Goal: Information Seeking & Learning: Learn about a topic

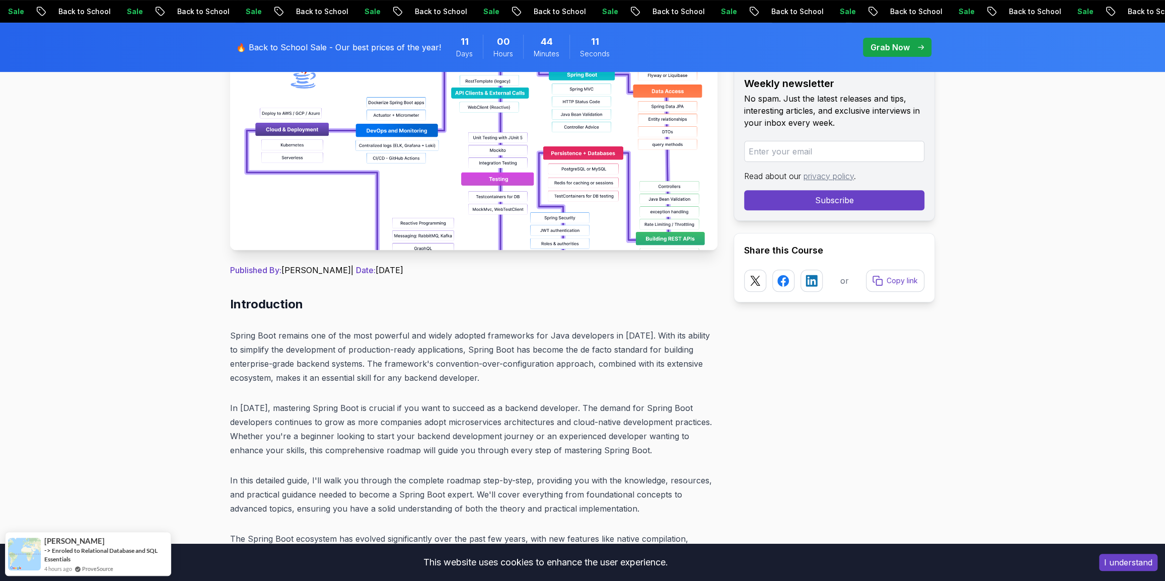
click at [416, 244] on img at bounding box center [473, 137] width 487 height 227
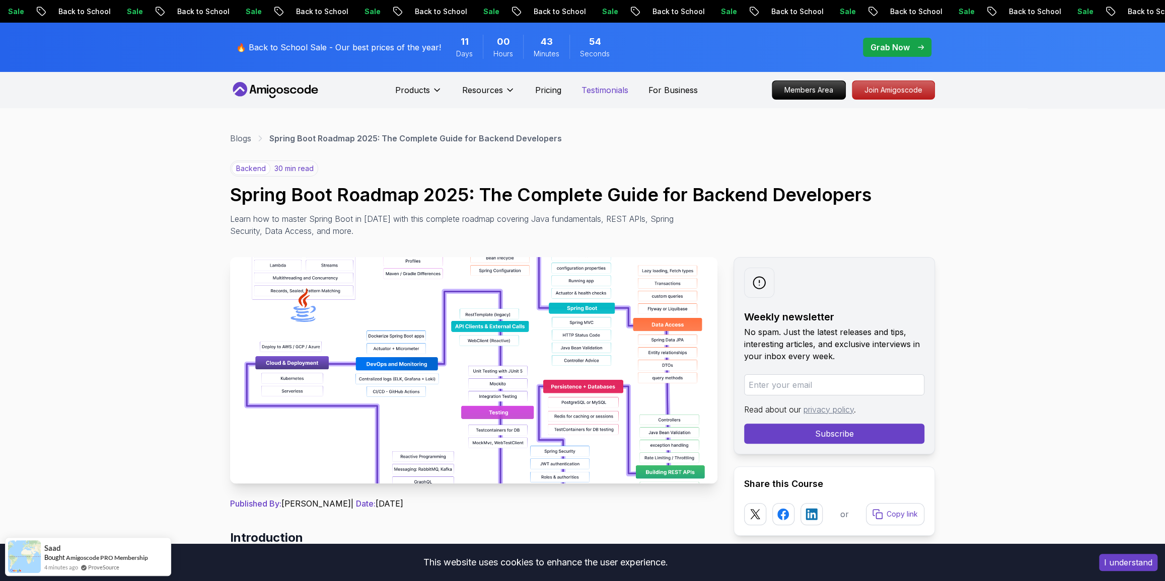
click at [596, 96] on p "Testimonials" at bounding box center [604, 90] width 47 height 12
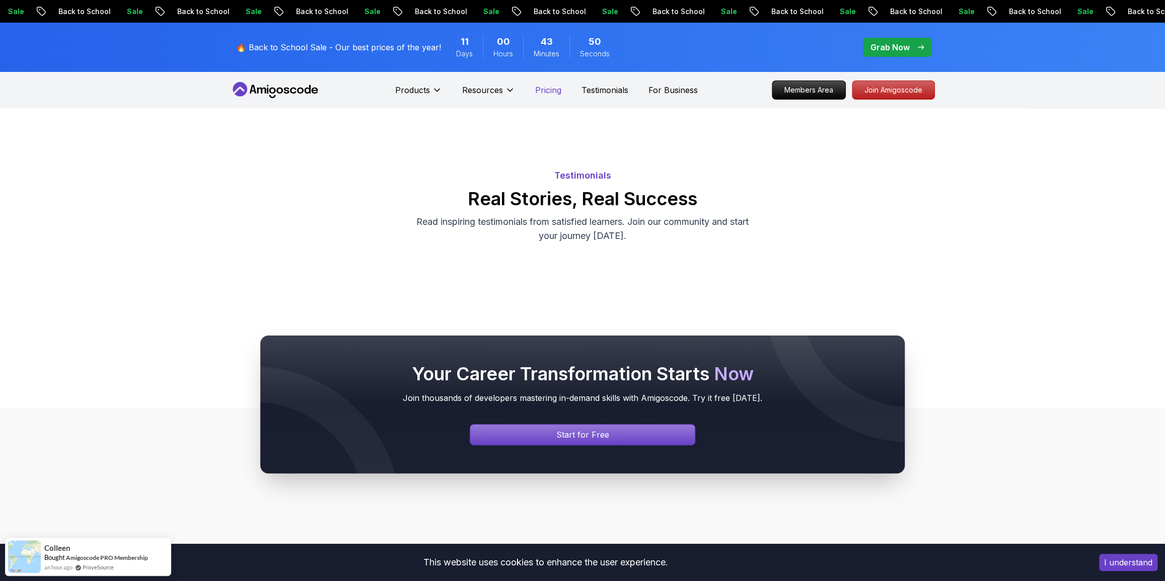
click at [535, 96] on p "Pricing" at bounding box center [548, 90] width 26 height 12
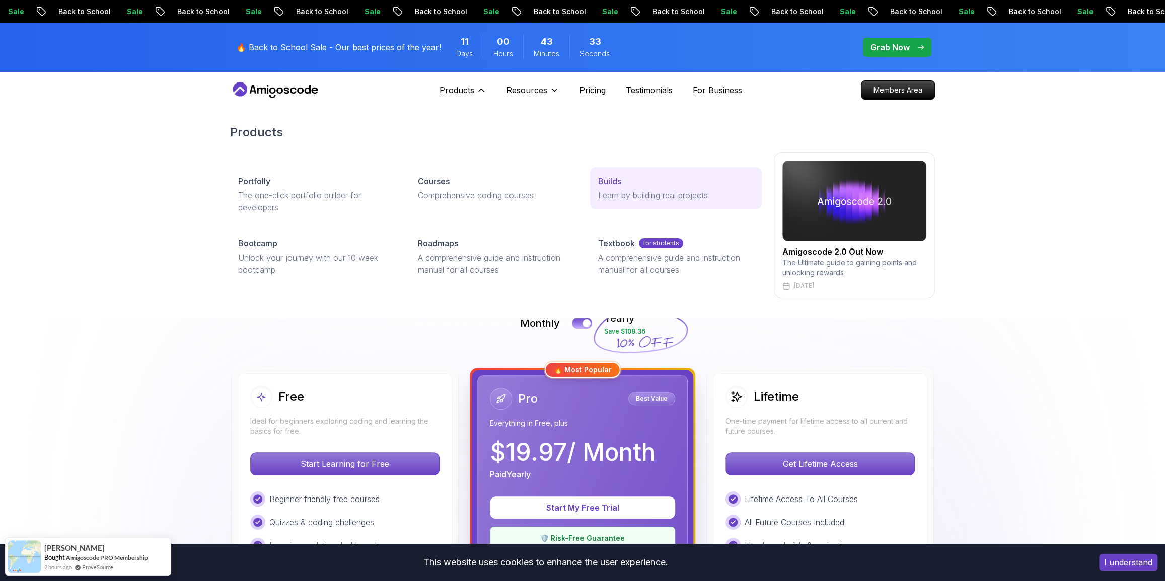
click at [605, 201] on p "Learn by building real projects" at bounding box center [676, 195] width 156 height 12
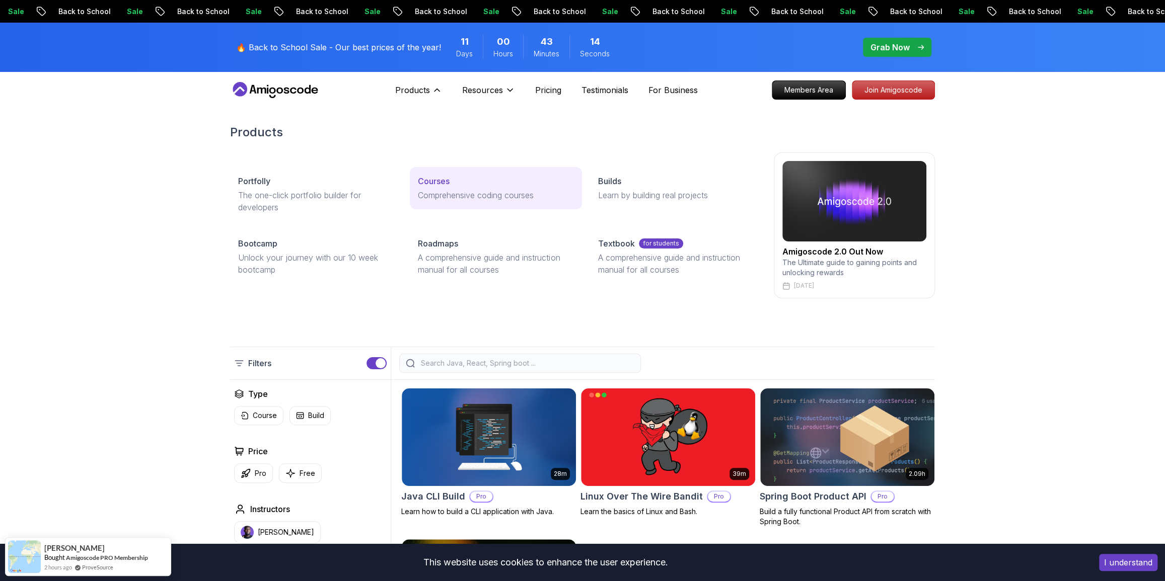
click at [453, 201] on p "Comprehensive coding courses" at bounding box center [496, 195] width 156 height 12
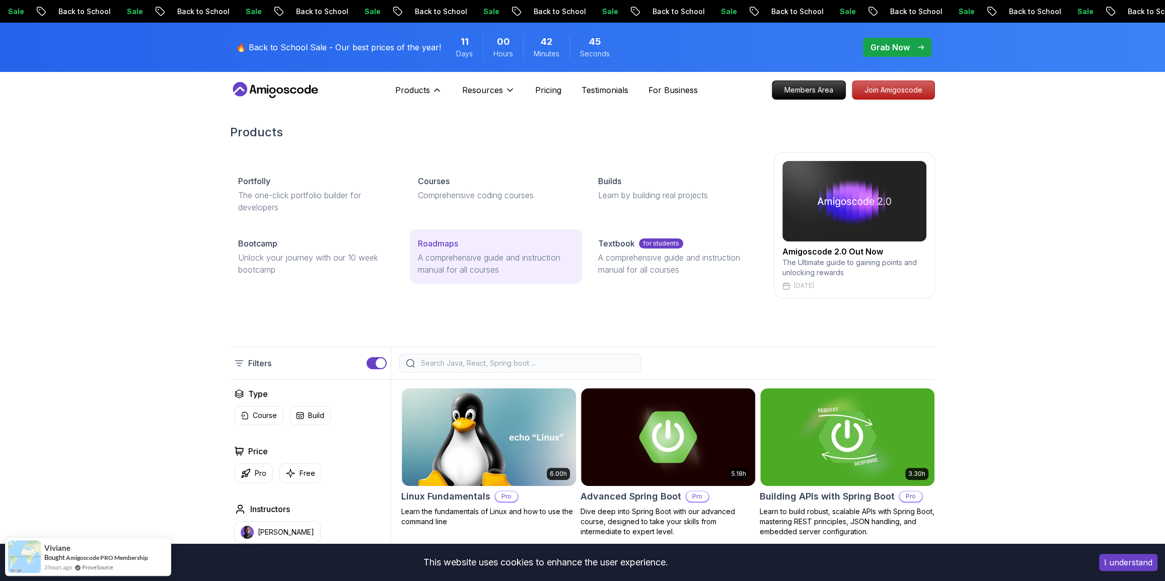
click at [473, 276] on p "A comprehensive guide and instruction manual for all courses" at bounding box center [496, 264] width 156 height 24
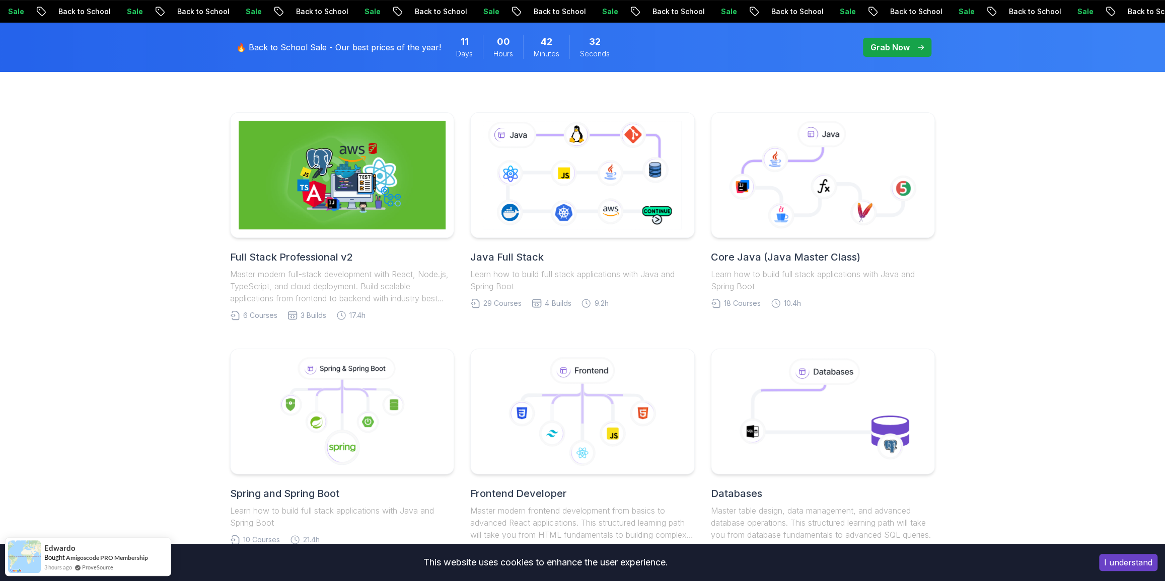
scroll to position [229, 0]
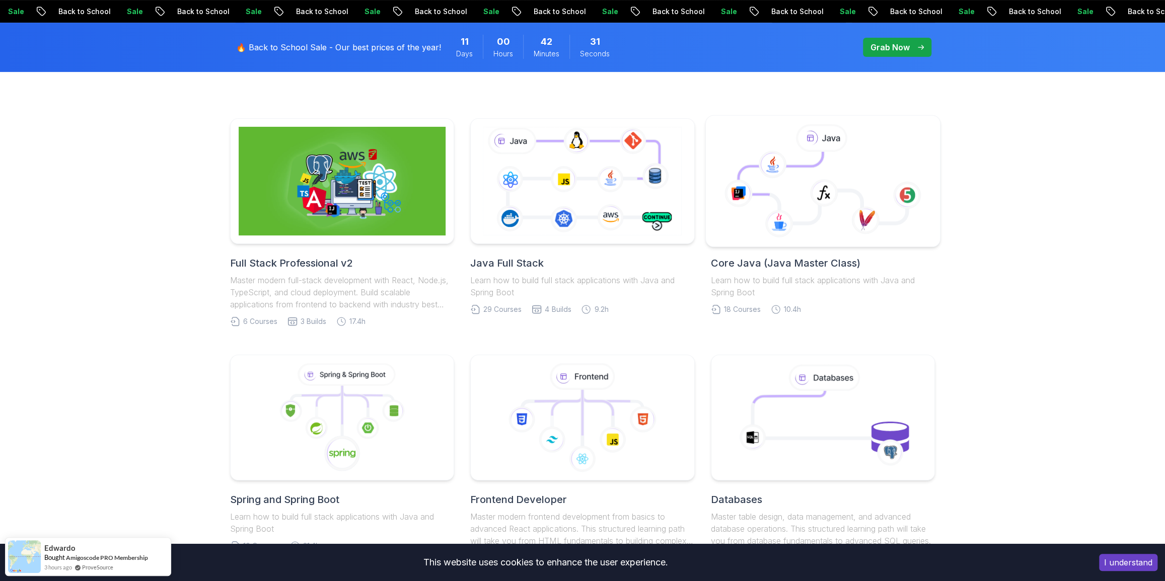
click at [845, 239] on icon at bounding box center [822, 181] width 217 height 114
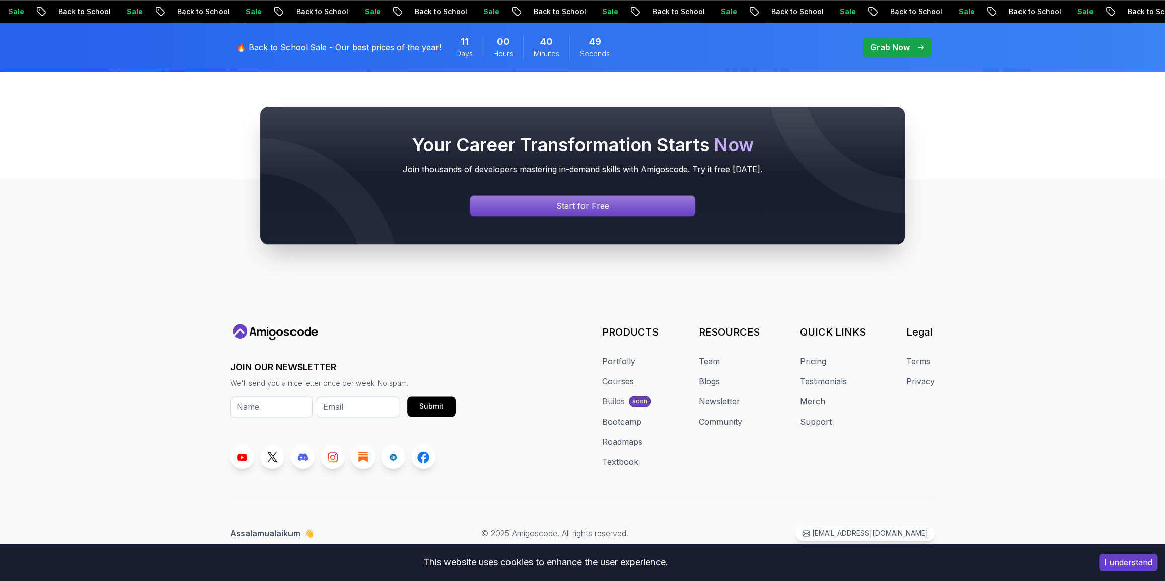
scroll to position [5019, 0]
click at [1125, 564] on button "I understand" at bounding box center [1128, 562] width 58 height 17
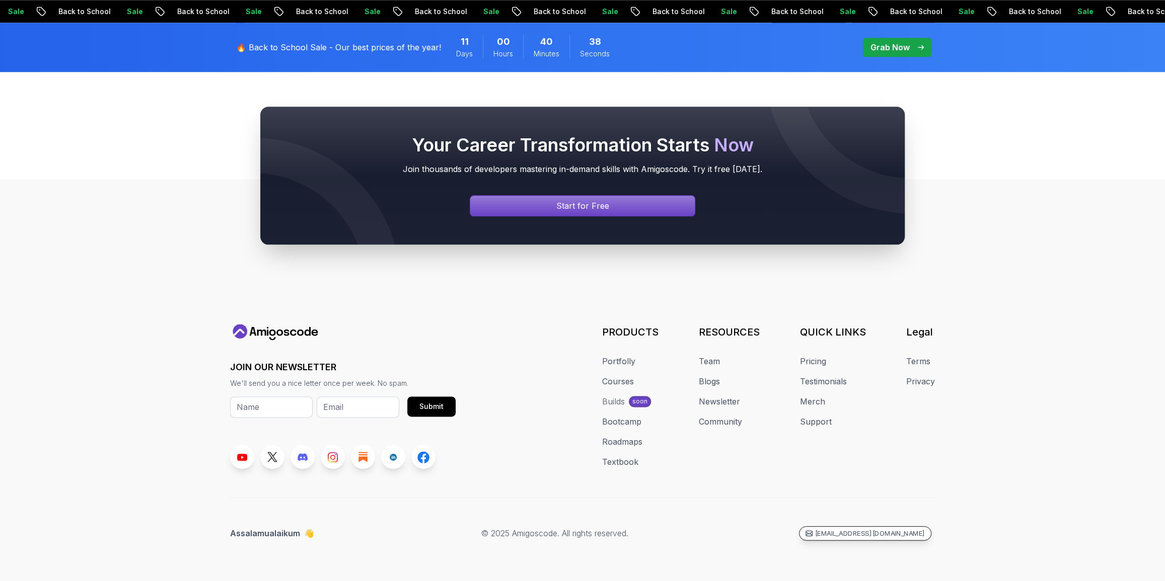
click at [848, 529] on p "[EMAIL_ADDRESS][DOMAIN_NAME]" at bounding box center [869, 534] width 110 height 10
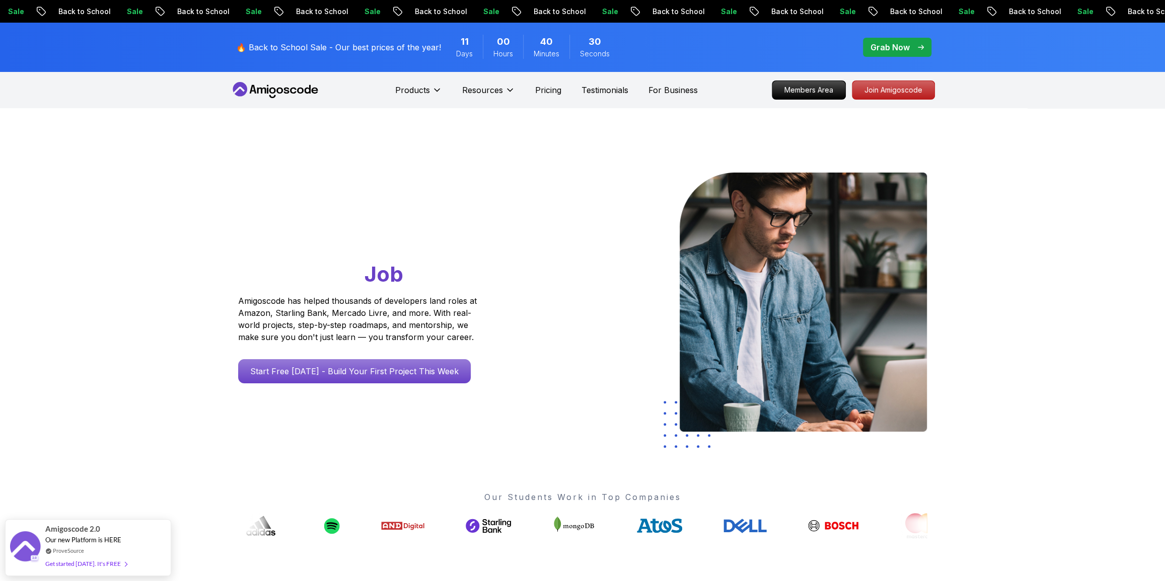
click at [897, 53] on p "Grab Now" at bounding box center [889, 47] width 39 height 12
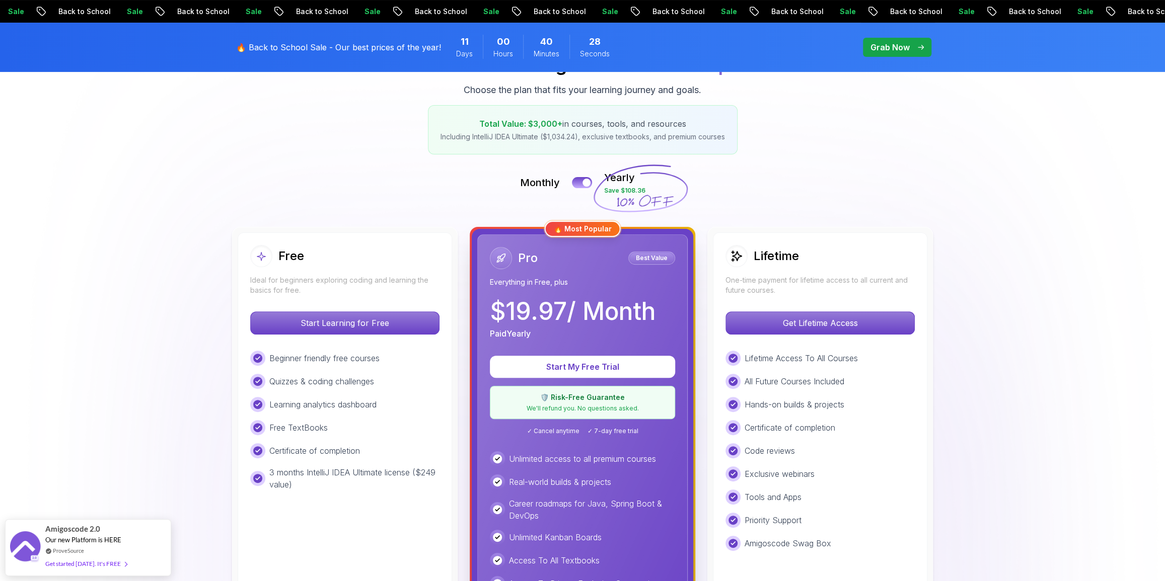
scroll to position [183, 0]
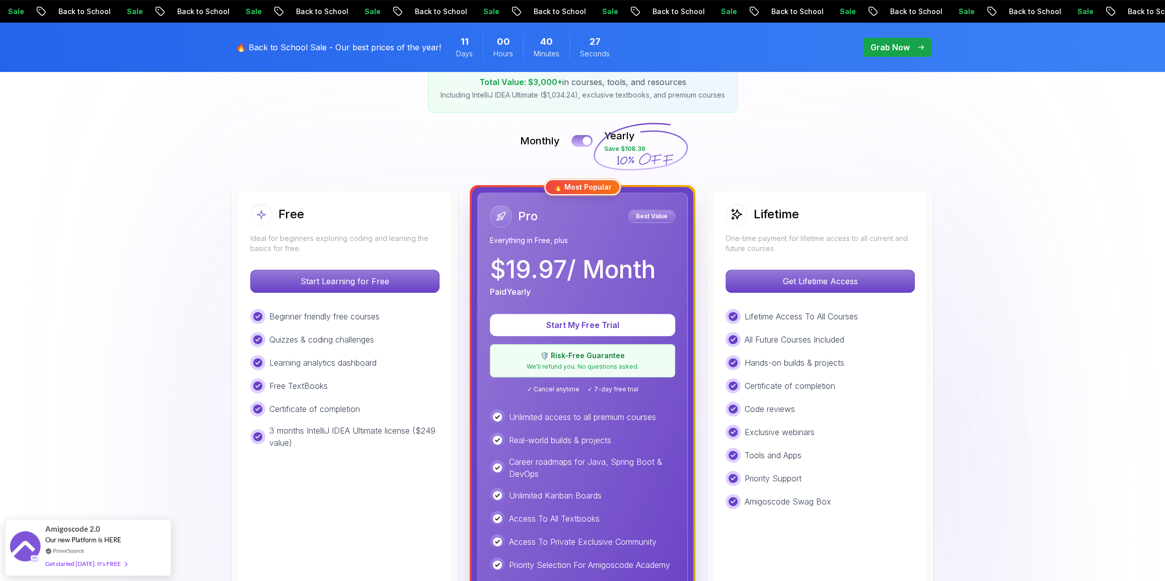
click at [584, 145] on div at bounding box center [586, 141] width 9 height 9
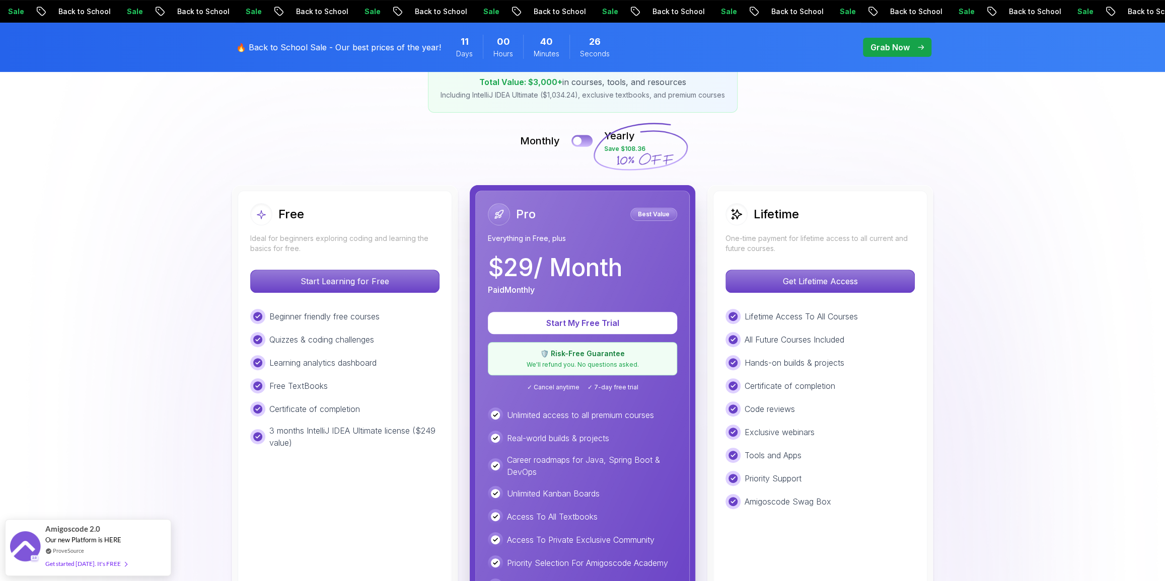
click at [584, 146] on button at bounding box center [581, 141] width 21 height 12
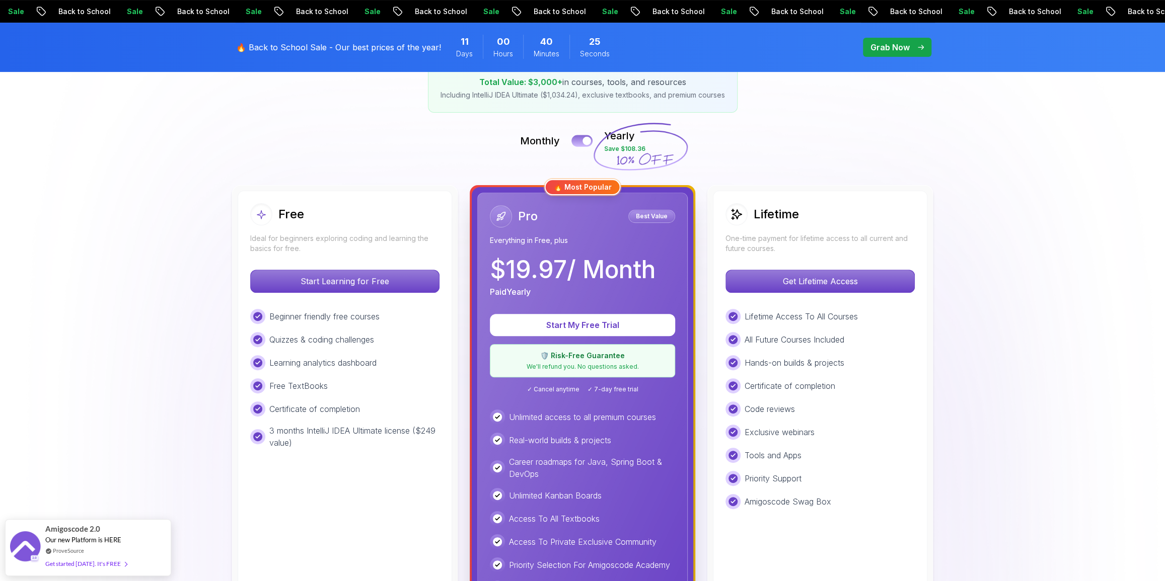
click at [574, 146] on button at bounding box center [581, 141] width 21 height 12
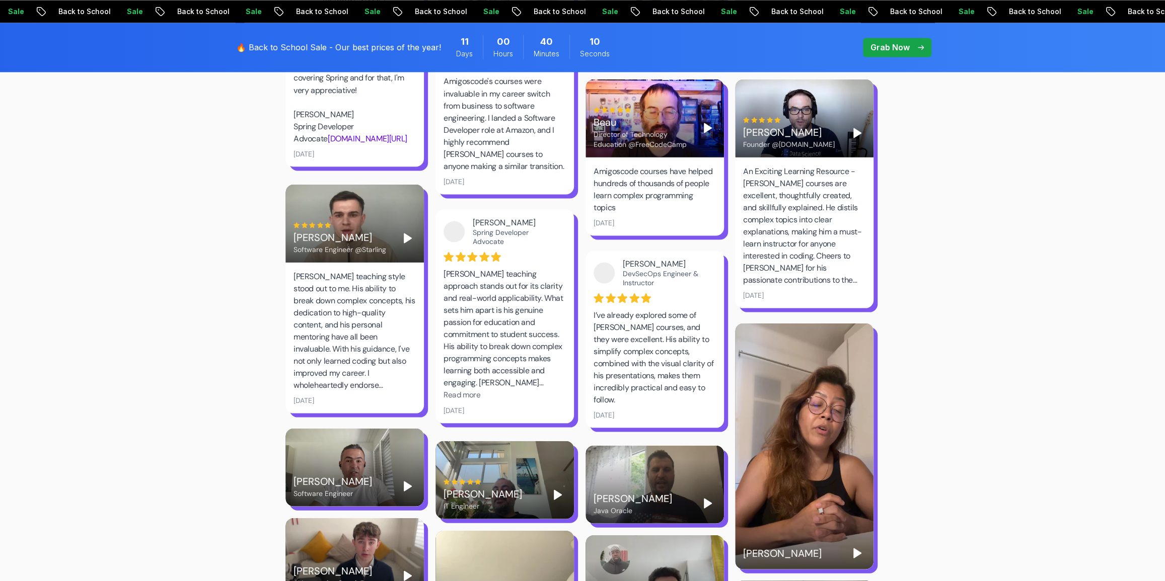
scroll to position [1510, 0]
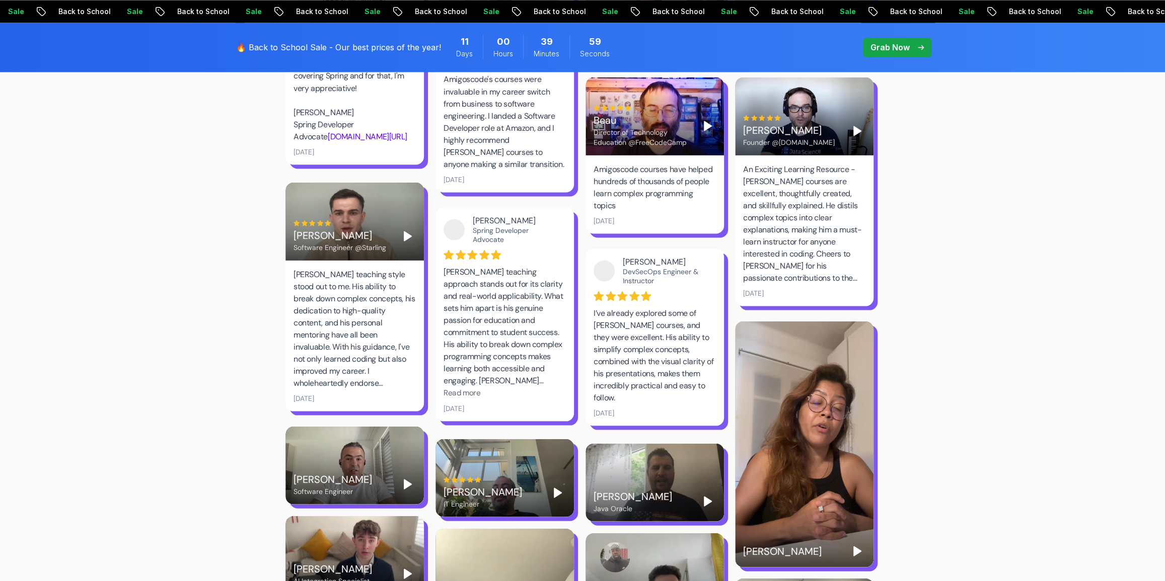
drag, startPoint x: 680, startPoint y: 308, endPoint x: 719, endPoint y: 327, distance: 44.3
drag, startPoint x: 647, startPoint y: 306, endPoint x: 728, endPoint y: 321, distance: 82.4
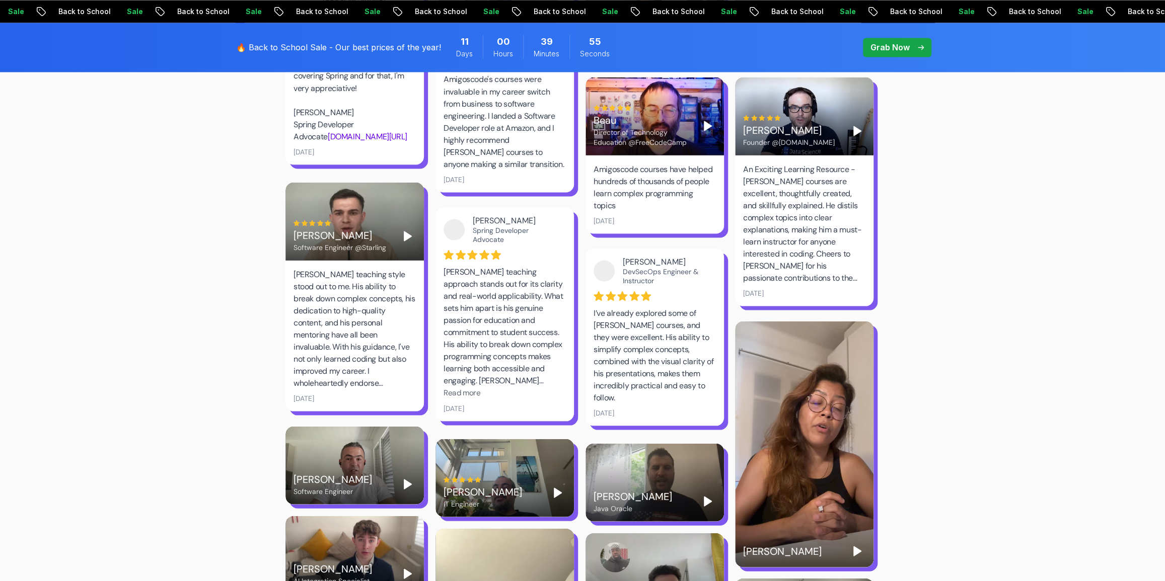
copy div "Amir Software Developer"
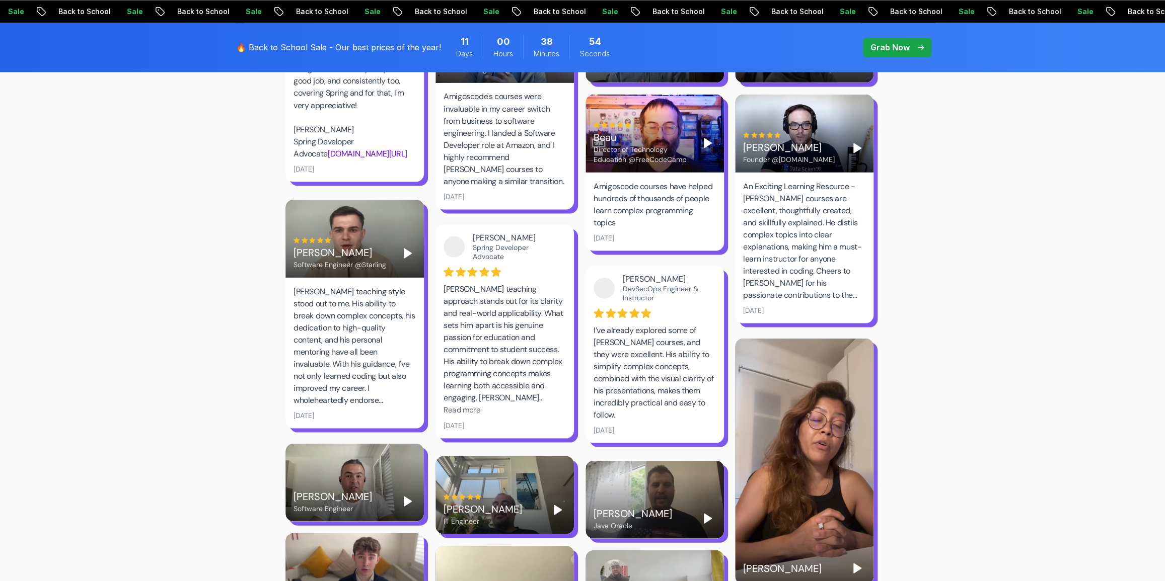
scroll to position [1464, 0]
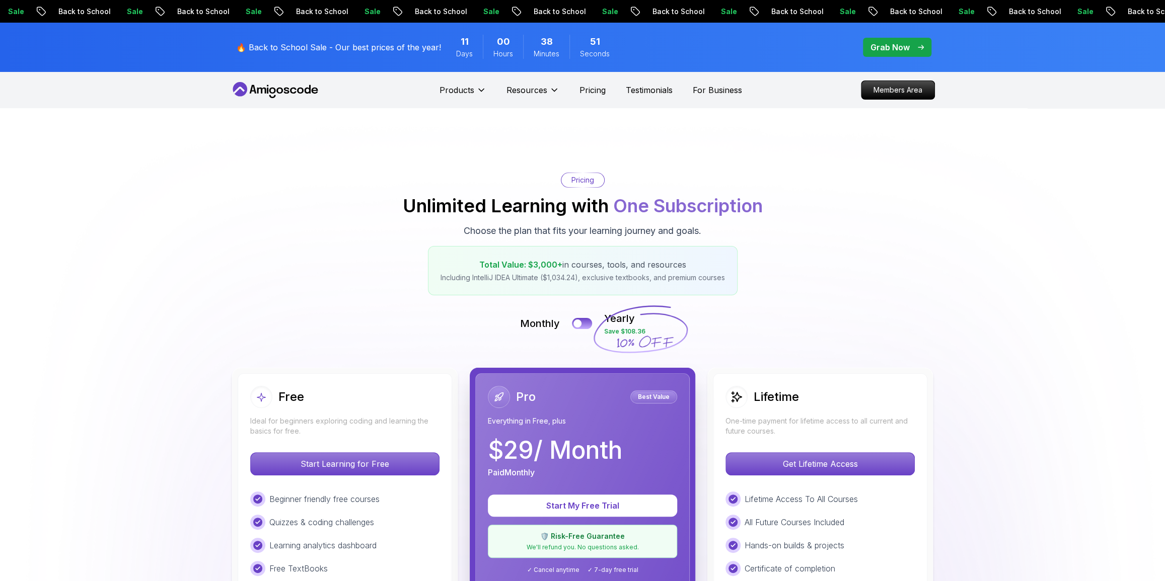
scroll to position [0, 0]
click at [654, 96] on p "Testimonials" at bounding box center [649, 90] width 47 height 12
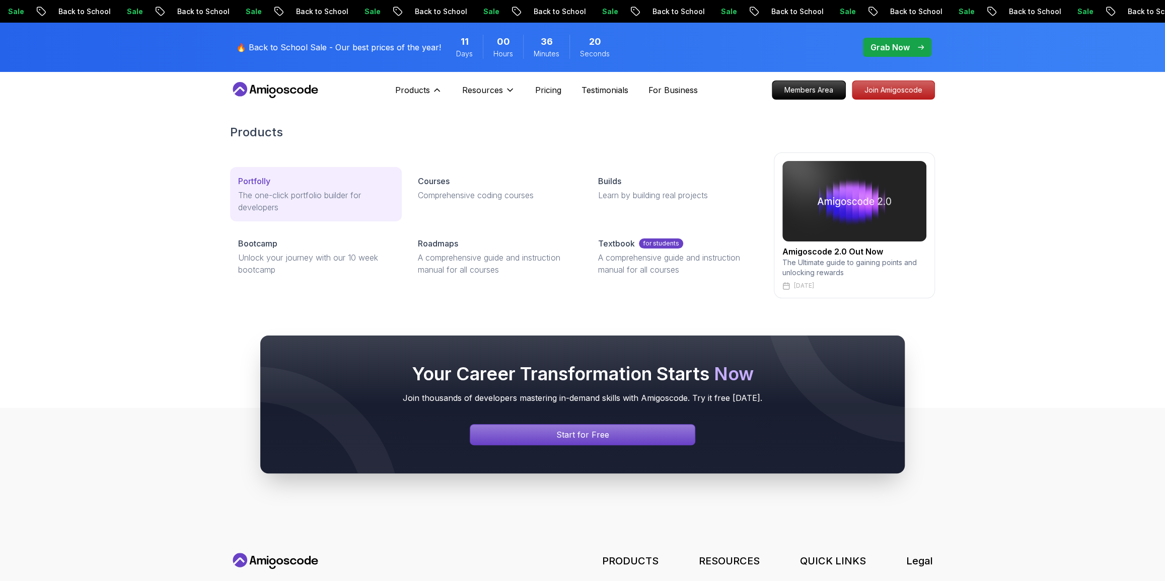
click at [337, 213] on p "The one-click portfolio builder for developers" at bounding box center [316, 201] width 156 height 24
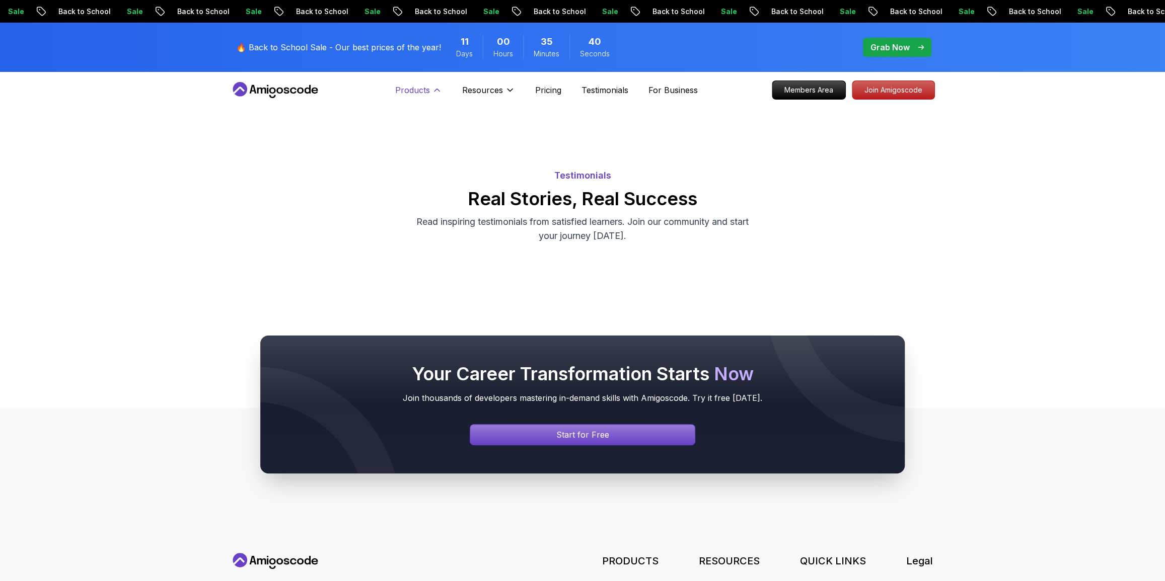
click at [395, 96] on p "Products" at bounding box center [412, 90] width 35 height 12
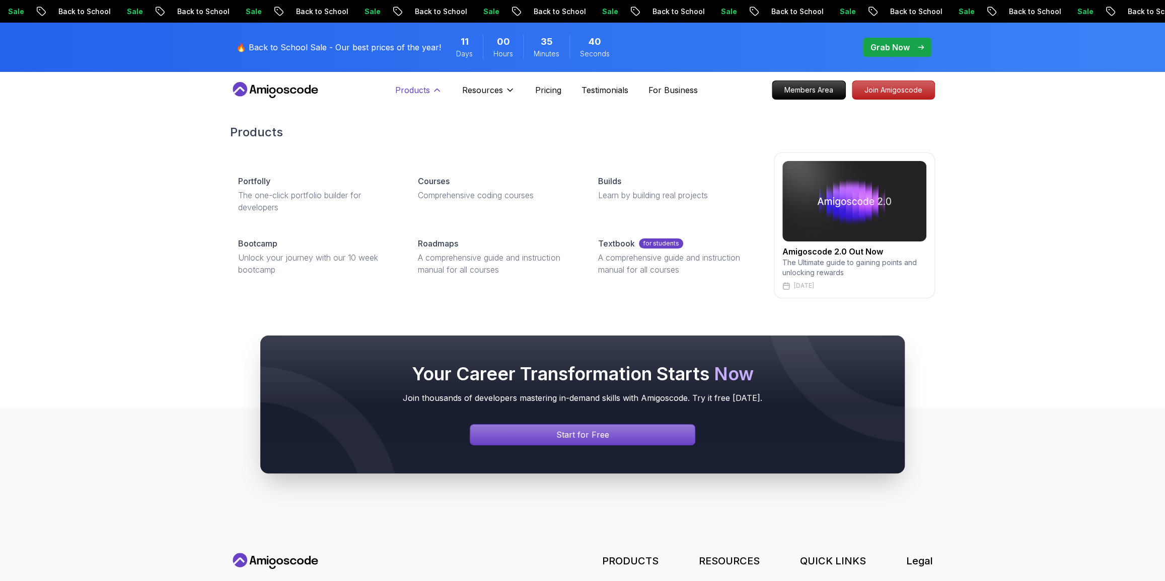
click at [395, 96] on p "Products" at bounding box center [412, 90] width 35 height 12
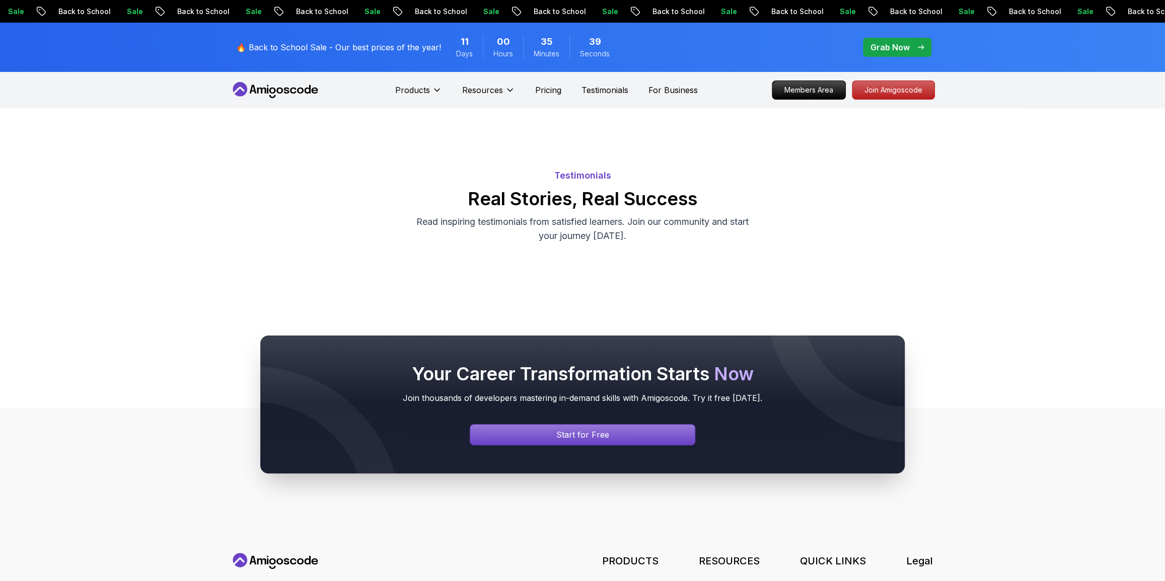
click at [396, 100] on div "Products Resources" at bounding box center [455, 90] width 120 height 20
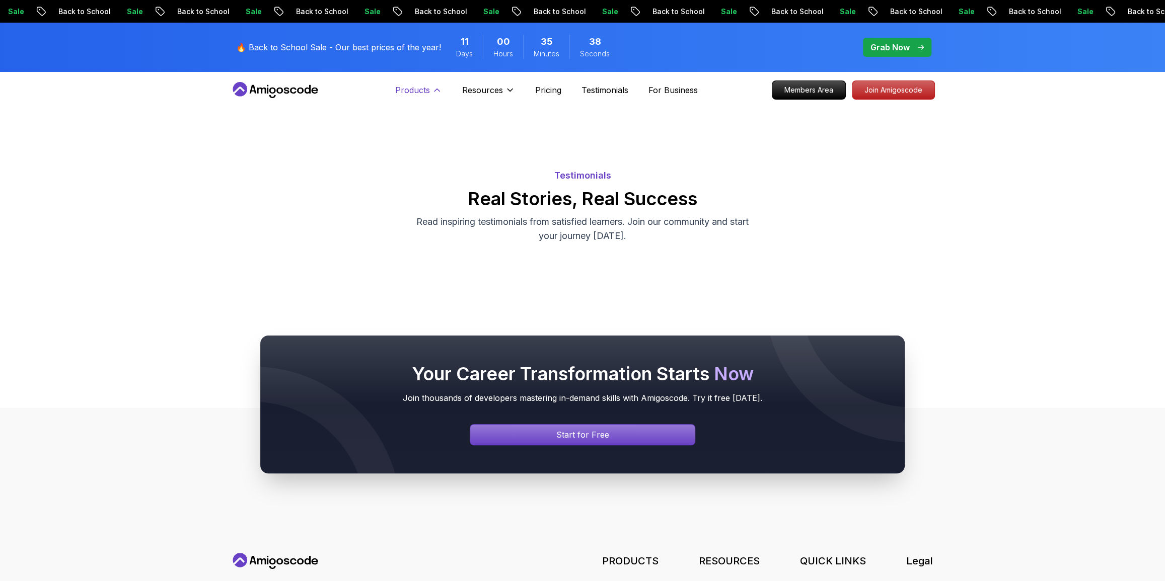
click at [395, 104] on button "Products" at bounding box center [418, 94] width 47 height 20
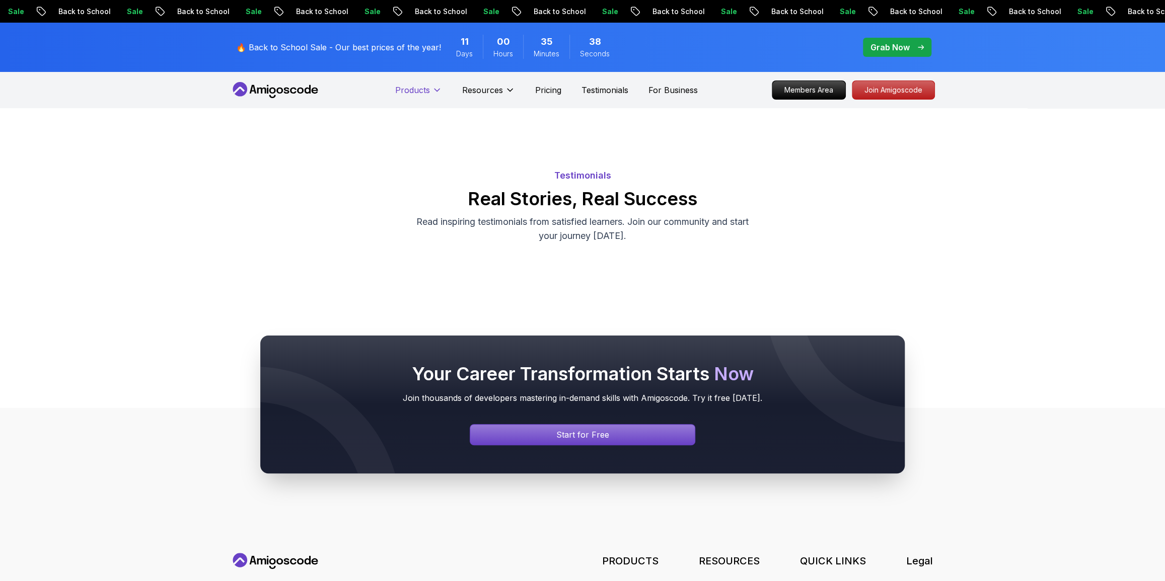
click at [395, 104] on button "Products" at bounding box center [418, 94] width 47 height 20
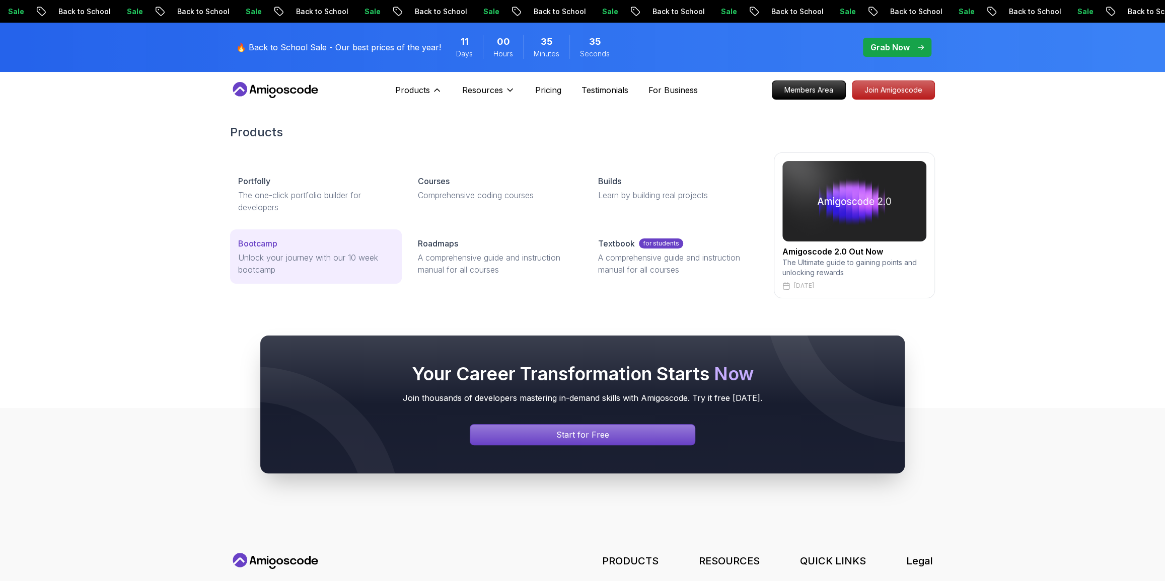
click at [357, 276] on p "Unlock your journey with our 10 week bootcamp" at bounding box center [316, 264] width 156 height 24
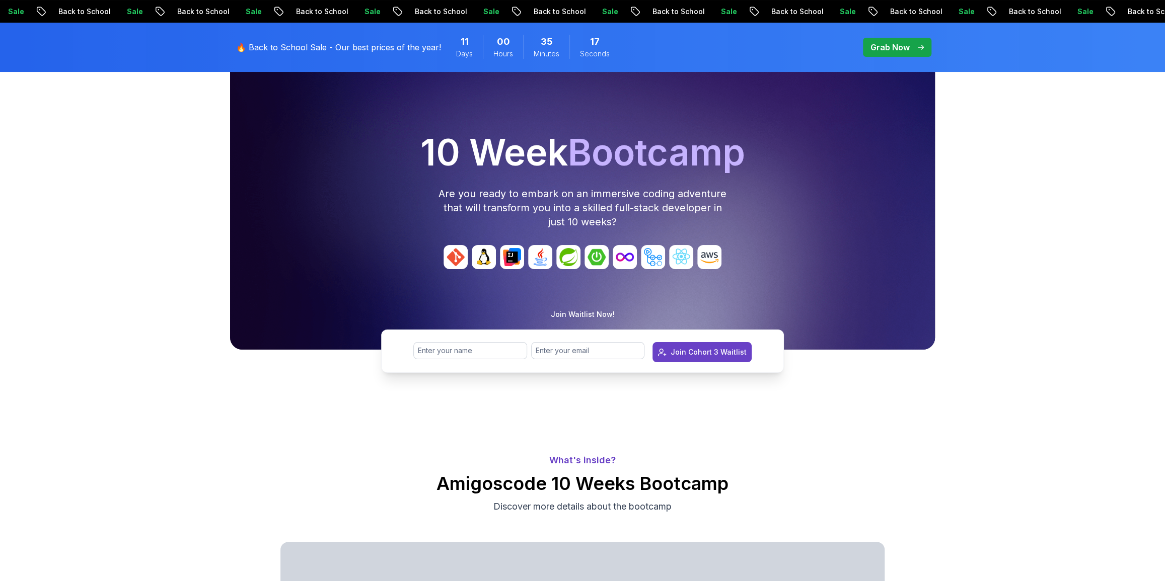
scroll to position [45, 0]
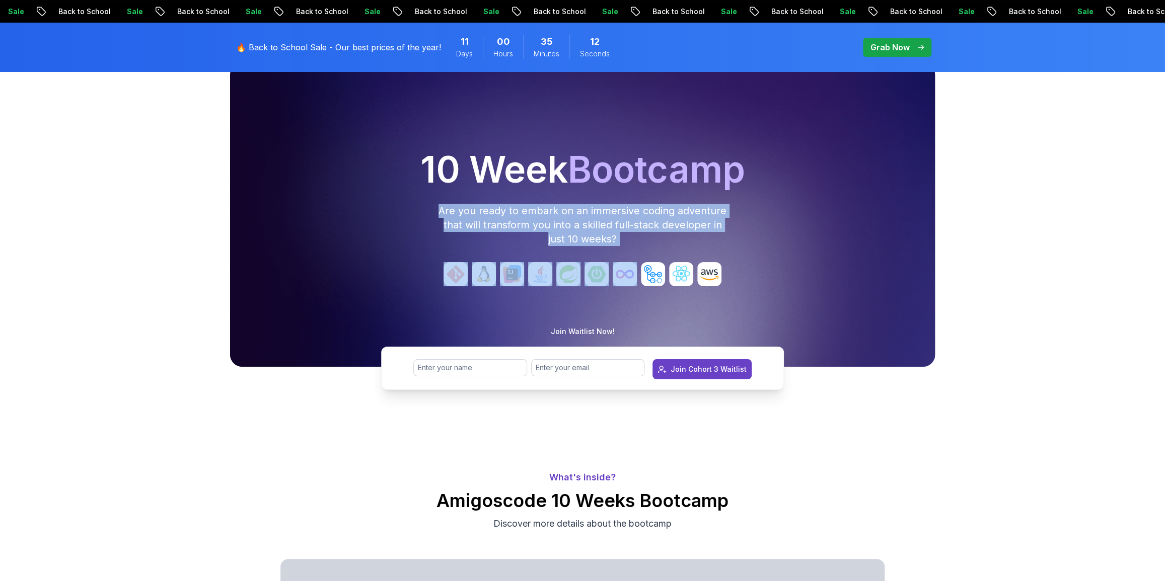
drag, startPoint x: 400, startPoint y: 266, endPoint x: 631, endPoint y: 342, distance: 243.7
click at [631, 342] on div "10 Week Bootcamp Are you ready to embark on an immersive coding adventure that …" at bounding box center [582, 215] width 705 height 304
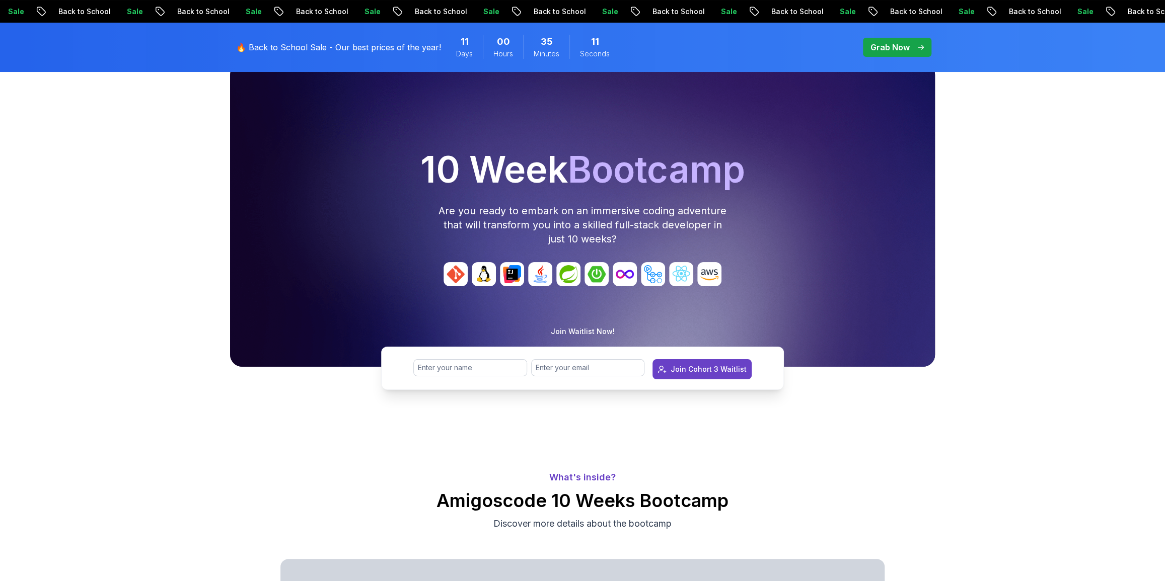
click at [1028, 358] on div "10 Week Bootcamp Are you ready to embark on an immersive coding adventure that …" at bounding box center [582, 246] width 1165 height 367
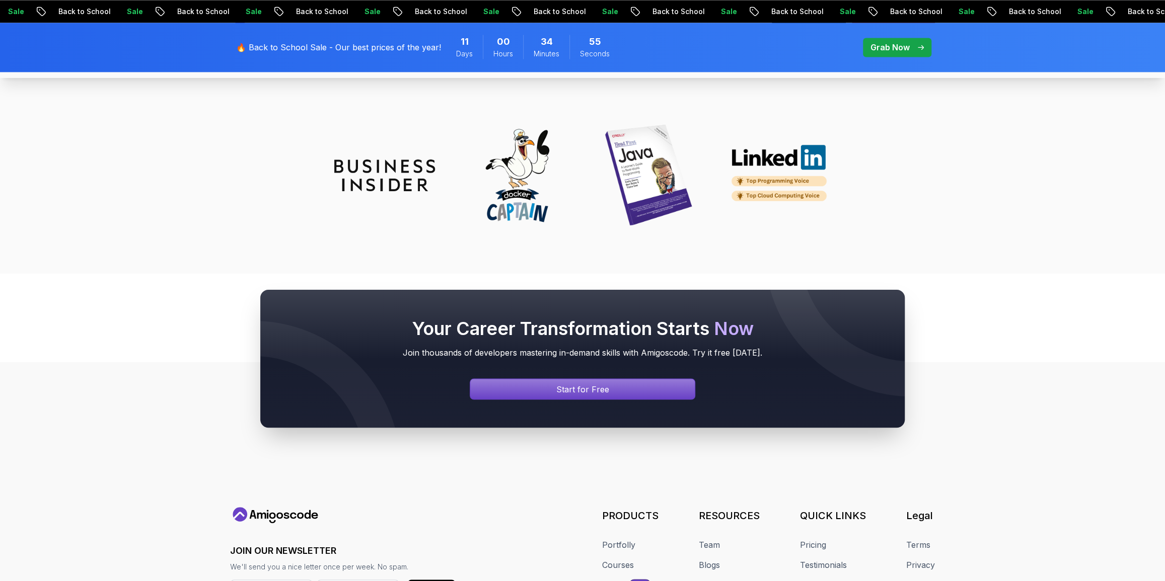
scroll to position [4484, 0]
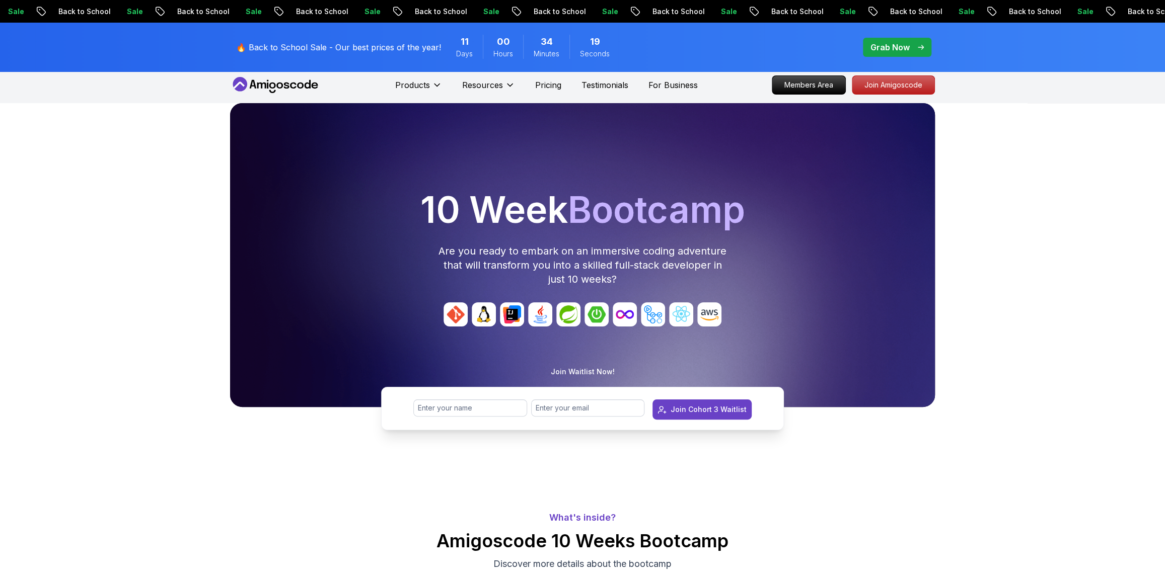
scroll to position [0, 0]
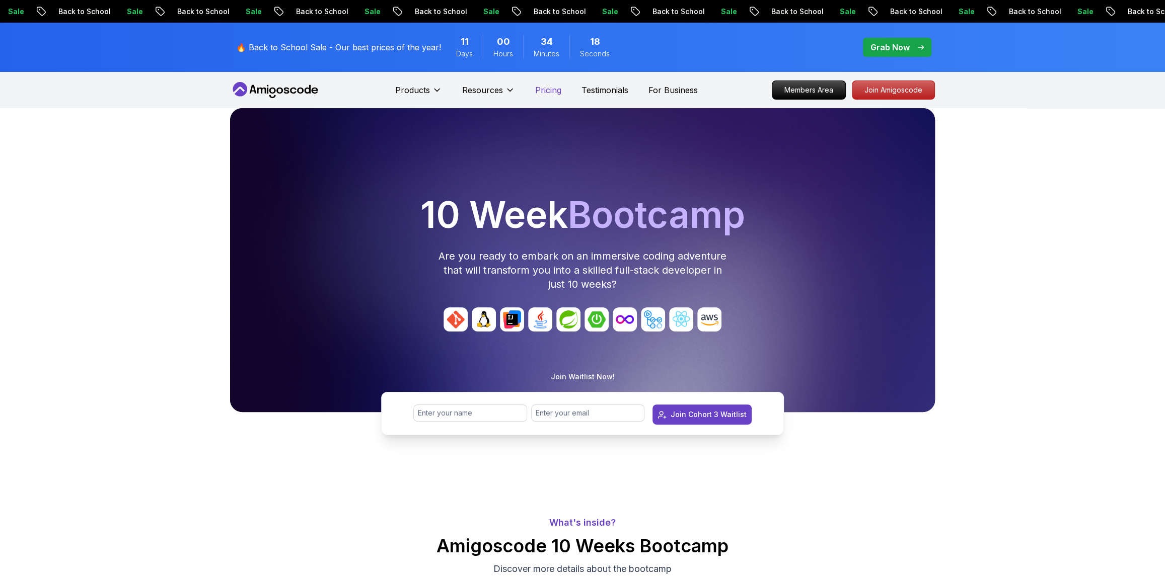
click at [535, 96] on p "Pricing" at bounding box center [548, 90] width 26 height 12
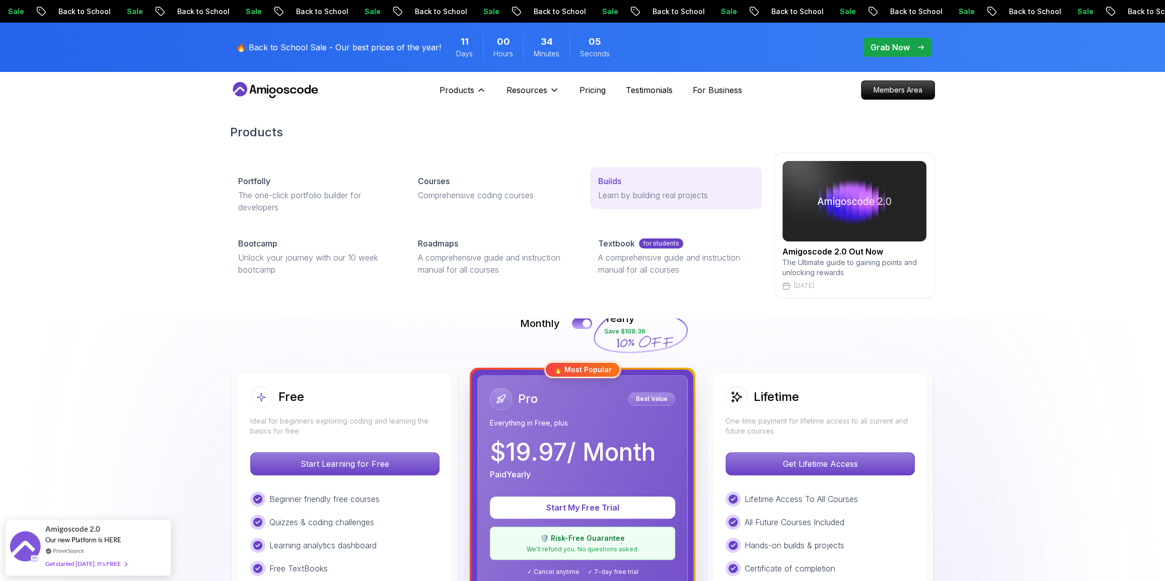
click at [632, 201] on p "Learn by building real projects" at bounding box center [676, 195] width 156 height 12
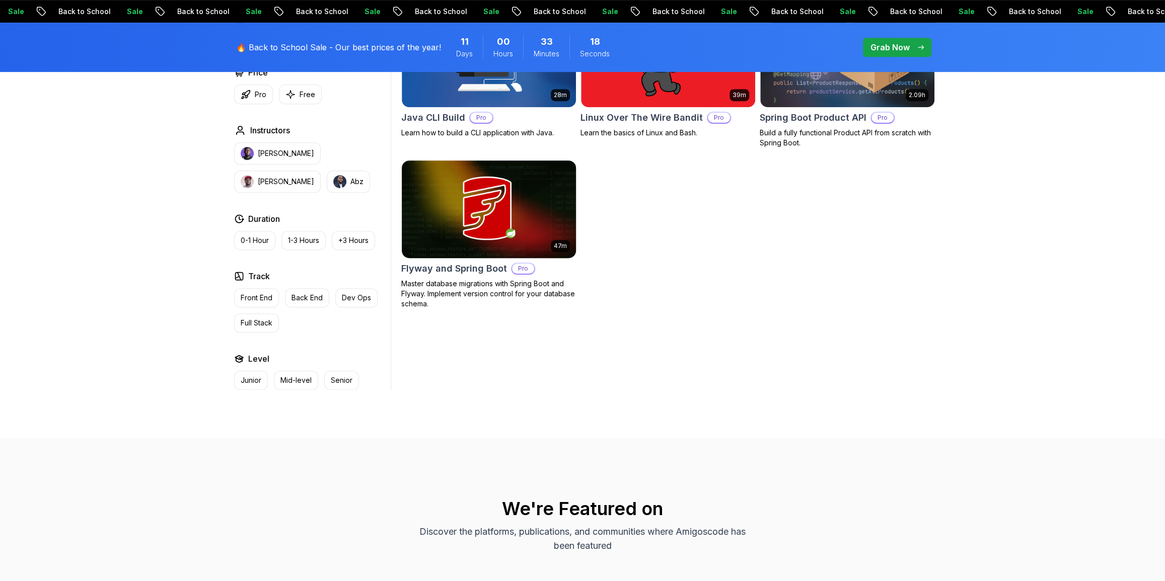
scroll to position [366, 0]
